Goal: Information Seeking & Learning: Find specific page/section

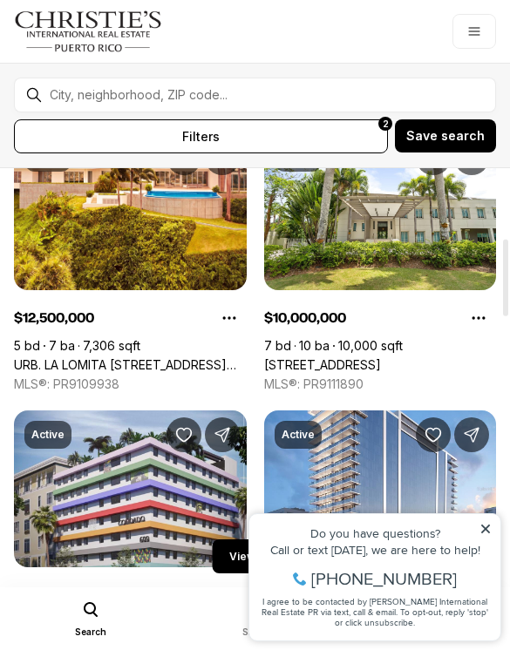
scroll to position [382, 0]
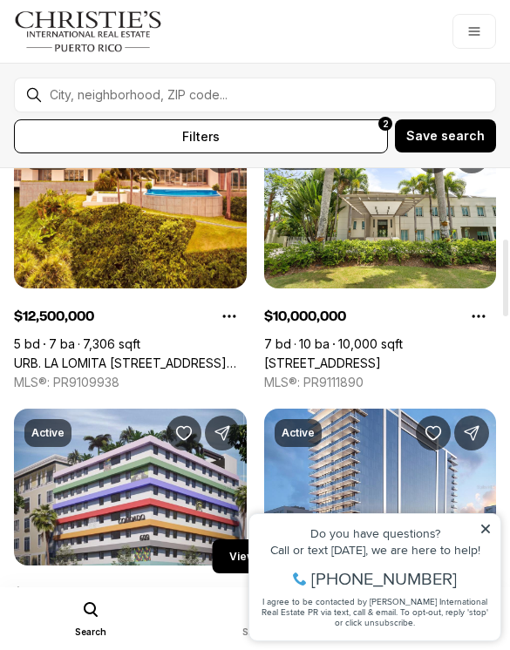
click at [483, 533] on icon at bounding box center [485, 529] width 9 height 9
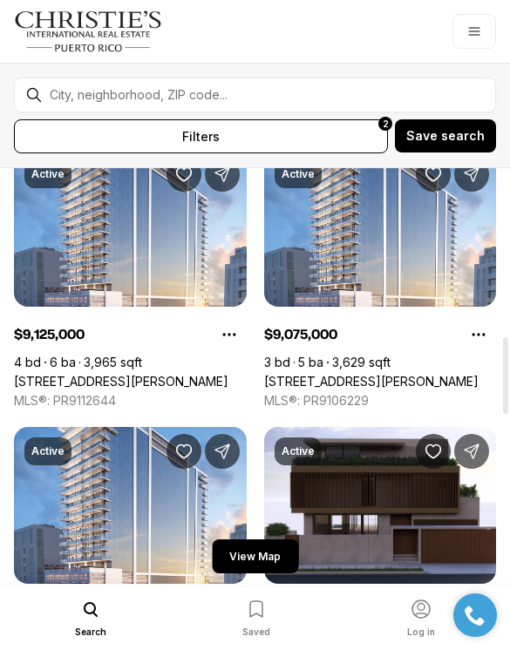
scroll to position [919, 0]
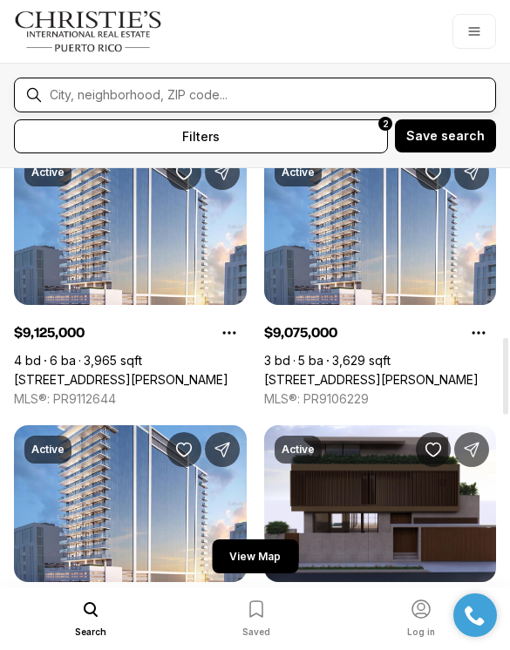
click at [241, 92] on input "text" at bounding box center [269, 95] width 438 height 14
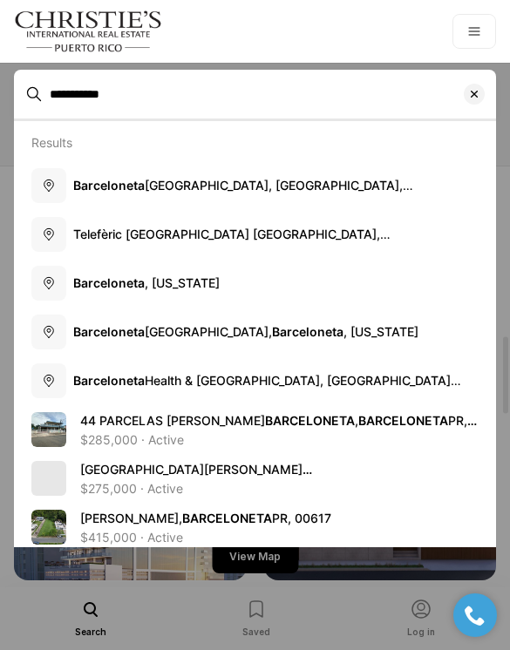
type input "**********"
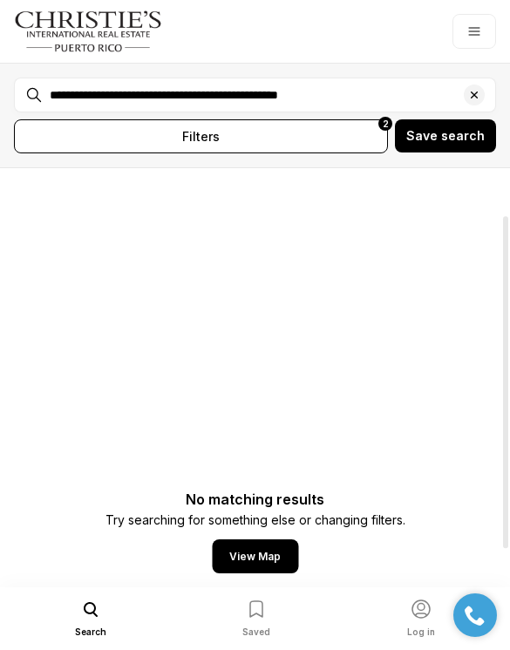
scroll to position [59, 0]
